Goal: Find specific page/section: Find specific page/section

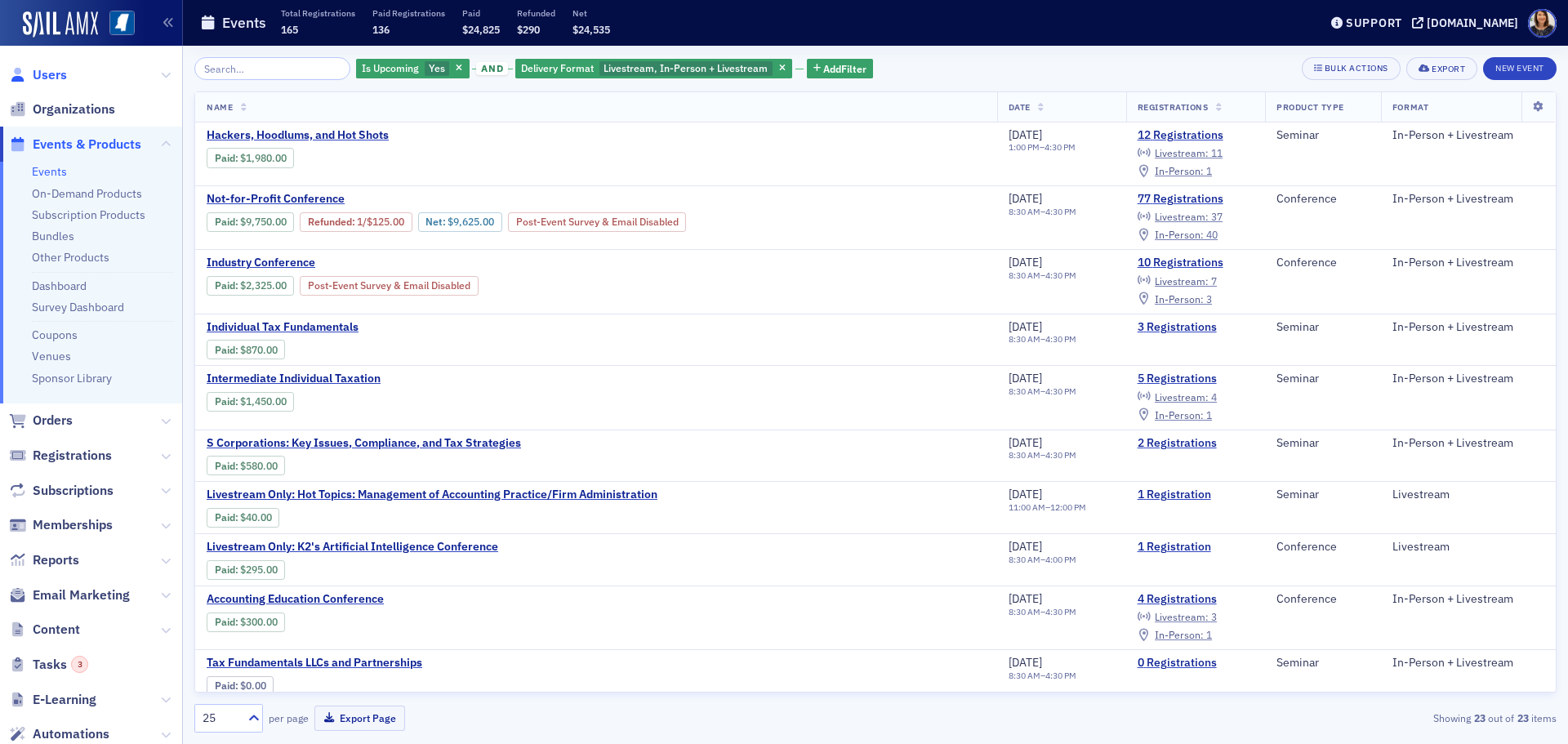
click at [45, 69] on span "Users" at bounding box center [49, 74] width 34 height 18
